Goal: Task Accomplishment & Management: Use online tool/utility

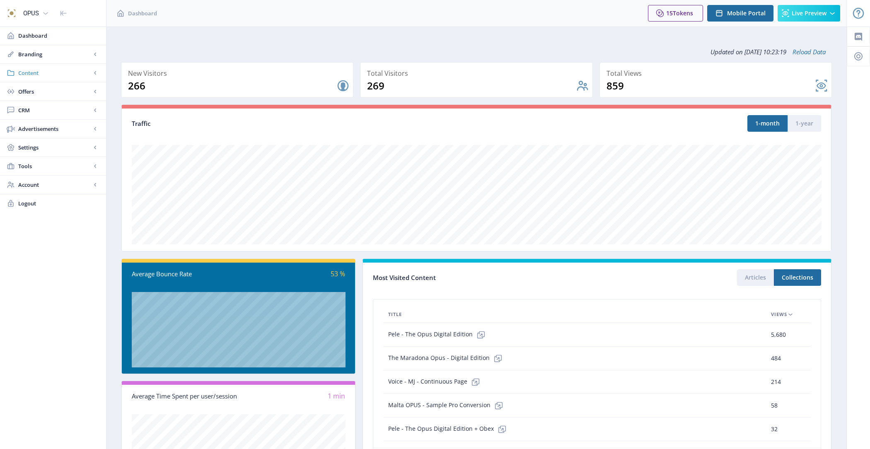
click at [62, 76] on span "Content" at bounding box center [54, 73] width 73 height 8
click at [60, 72] on span "Content" at bounding box center [54, 73] width 73 height 8
click at [53, 56] on span "Branding" at bounding box center [54, 54] width 73 height 8
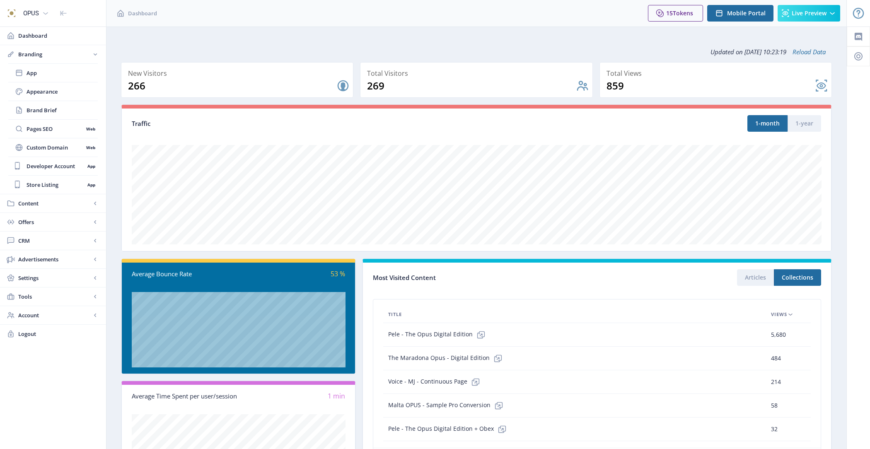
click at [53, 56] on span "Branding" at bounding box center [54, 54] width 73 height 8
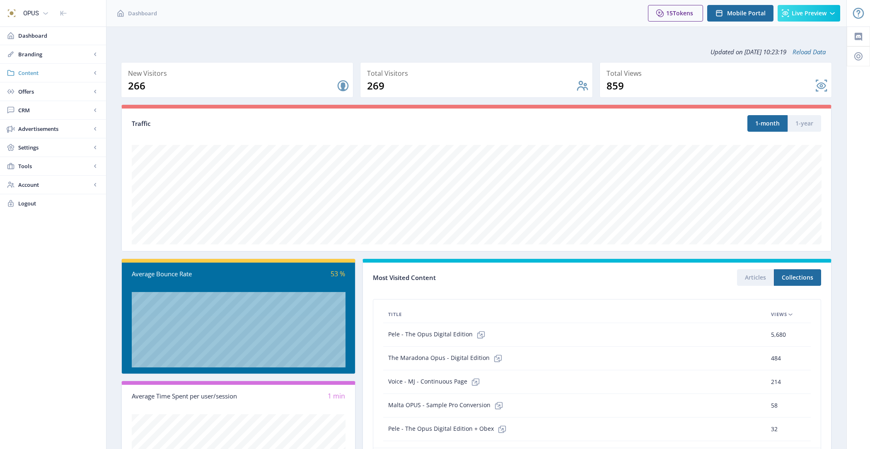
click at [55, 72] on span "Content" at bounding box center [54, 73] width 73 height 8
click at [61, 111] on span "Collections" at bounding box center [62, 110] width 71 height 8
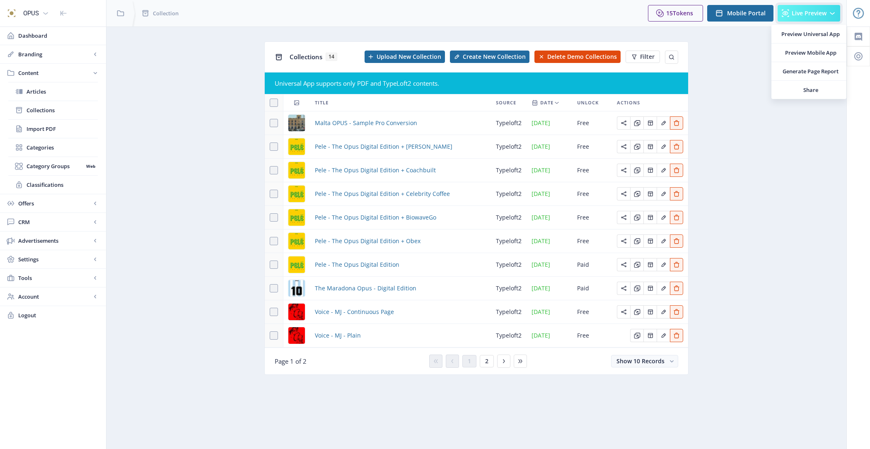
click at [826, 12] on span "Live Preview" at bounding box center [809, 13] width 35 height 7
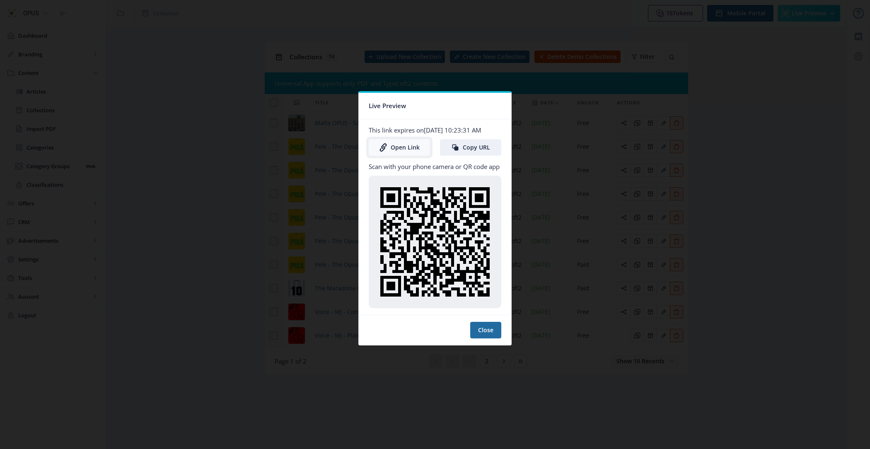
click at [413, 148] on link "Open Link" at bounding box center [399, 147] width 61 height 17
click at [191, 185] on div at bounding box center [435, 224] width 870 height 449
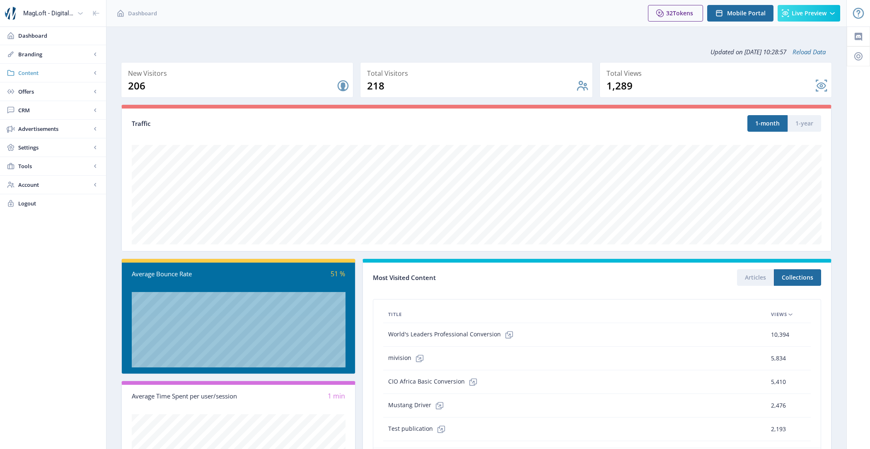
click at [46, 70] on span "Content" at bounding box center [54, 73] width 73 height 8
click at [71, 125] on span "Import PDF" at bounding box center [62, 129] width 71 height 8
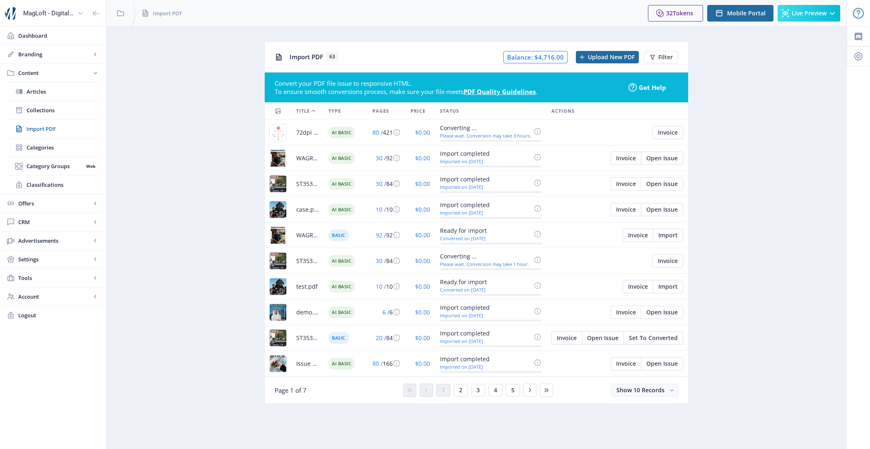
click at [210, 228] on app-content-pdf-import "Import PDF 63 Balance: $4,716.00 Upload New PDF Filter Convert your PDF file is…" at bounding box center [476, 228] width 711 height 375
